Goal: Task Accomplishment & Management: Use online tool/utility

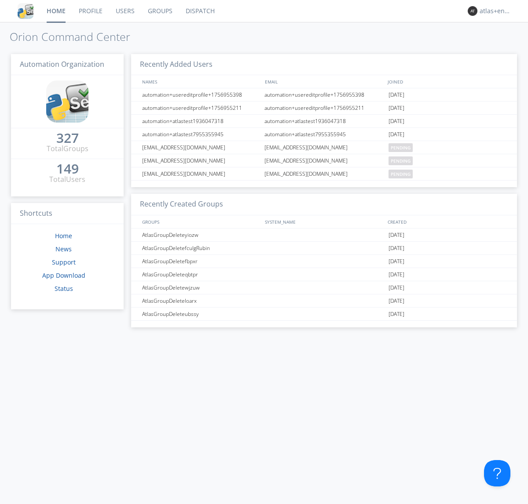
click at [199, 11] on link "Dispatch" at bounding box center [200, 11] width 42 height 22
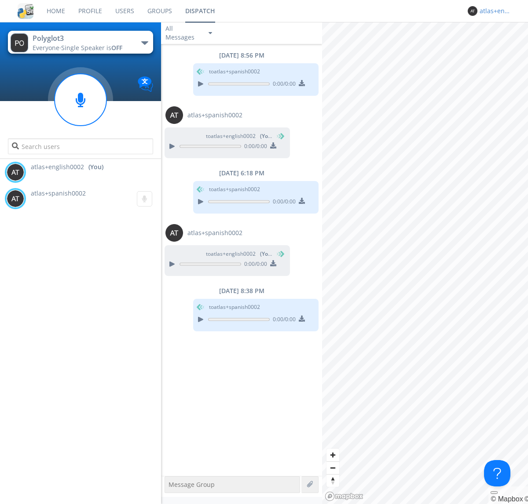
click at [493, 11] on div "atlas+english0002" at bounding box center [495, 11] width 33 height 9
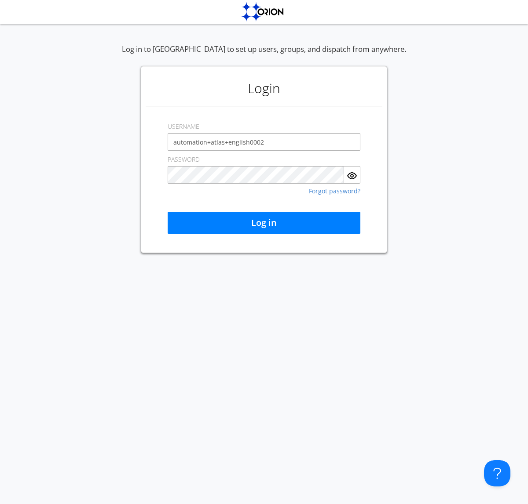
type input "automation+atlas+english0002"
click at [264, 223] on button "Log in" at bounding box center [264, 223] width 193 height 22
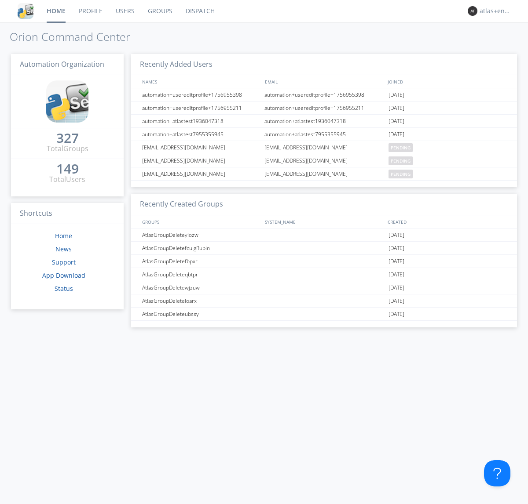
click at [199, 11] on link "Dispatch" at bounding box center [200, 11] width 42 height 22
